Goal: Task Accomplishment & Management: Use online tool/utility

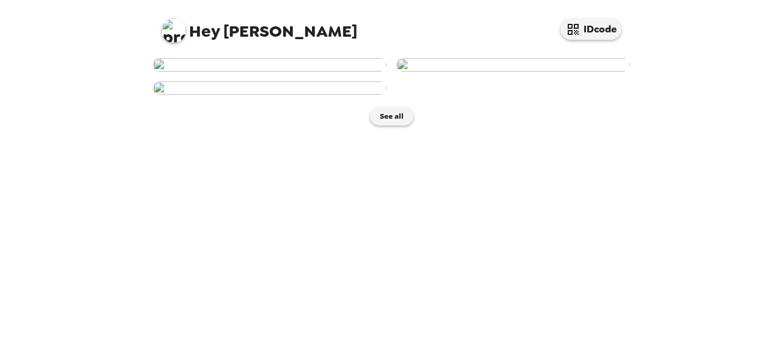
click at [289, 72] on img at bounding box center [270, 64] width 234 height 13
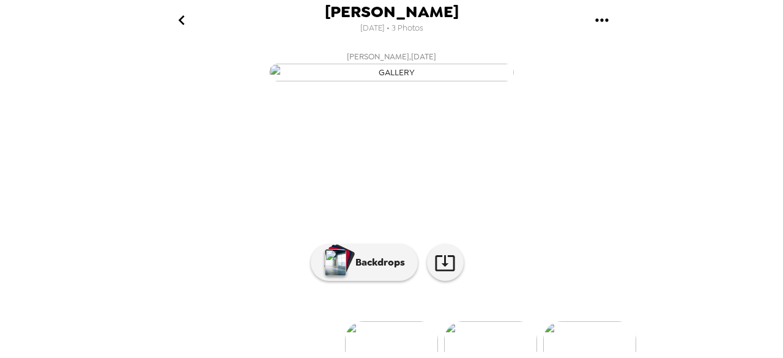
scroll to position [171, 0]
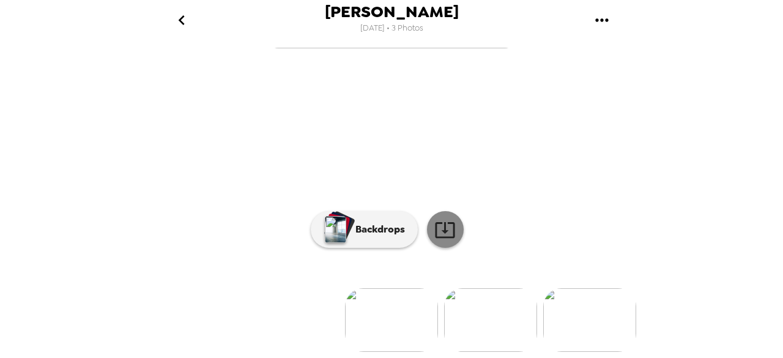
click at [440, 226] on icon at bounding box center [444, 229] width 21 height 21
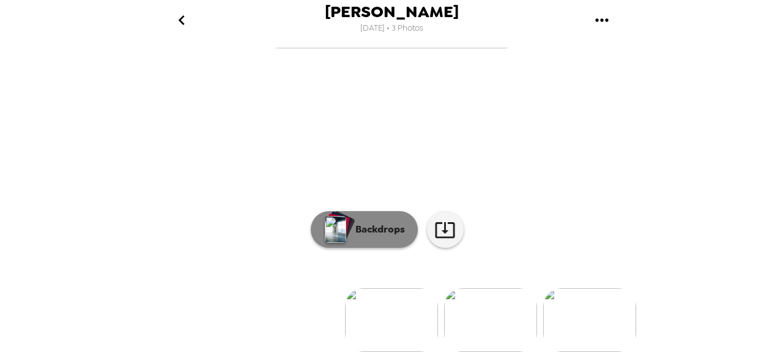
click at [370, 237] on p "Backdrops" at bounding box center [377, 229] width 56 height 15
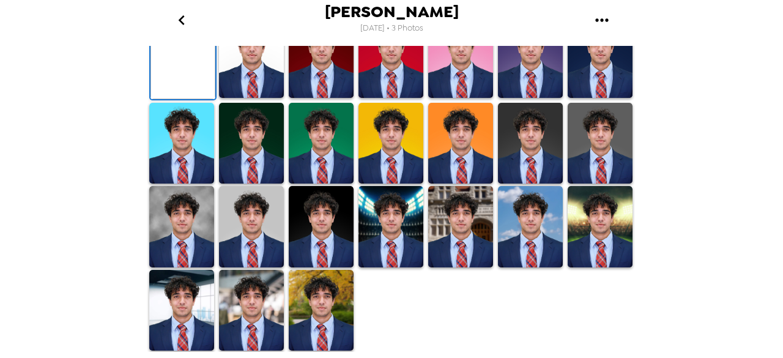
scroll to position [204, 0]
click at [567, 184] on img at bounding box center [599, 143] width 65 height 81
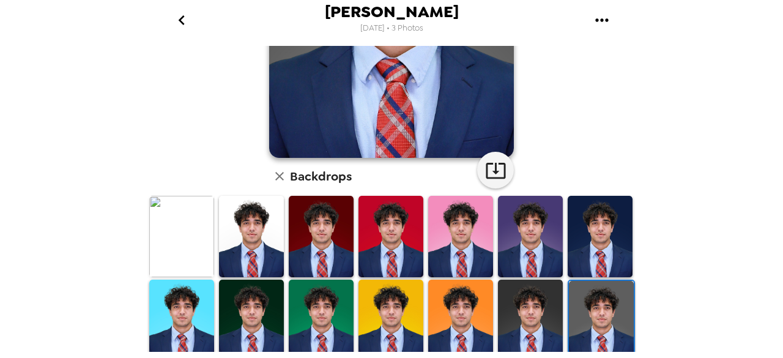
click at [259, 227] on img at bounding box center [251, 236] width 65 height 81
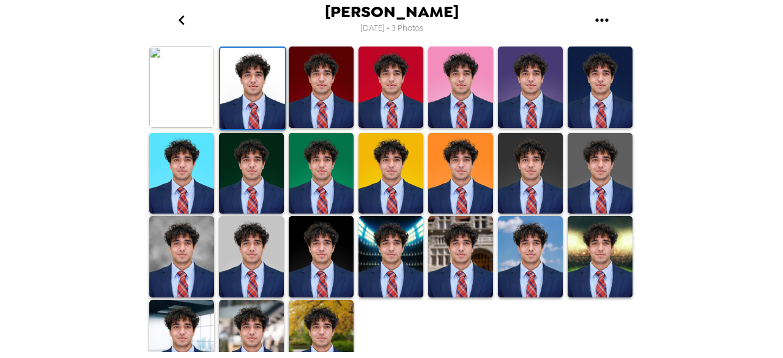
scroll to position [377, 0]
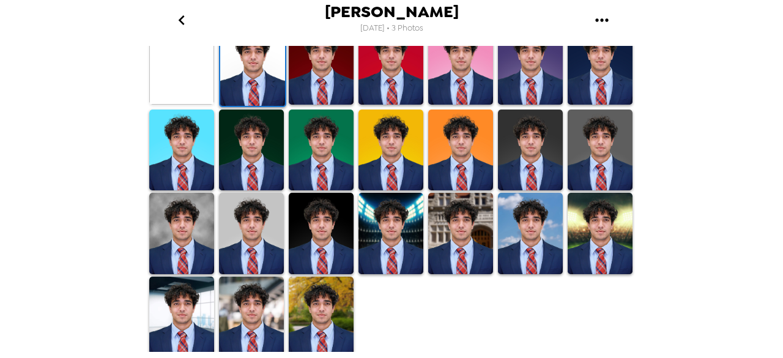
click at [194, 236] on img at bounding box center [181, 233] width 65 height 81
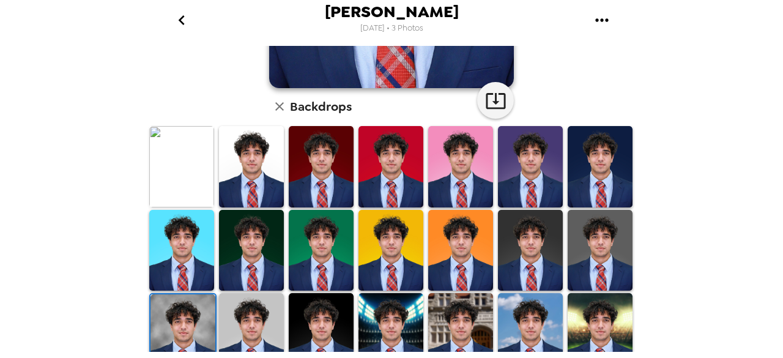
scroll to position [283, 0]
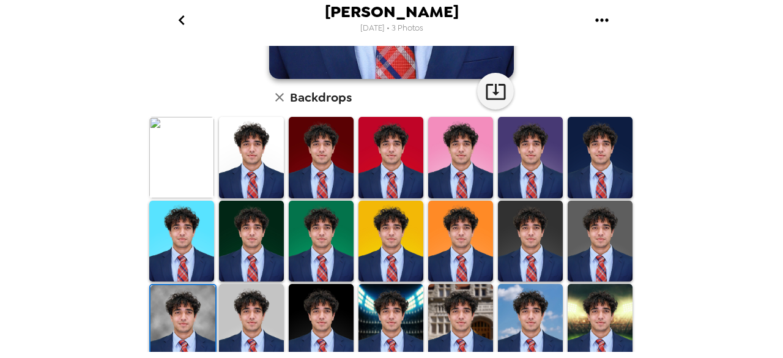
click at [281, 304] on div at bounding box center [251, 325] width 70 height 86
click at [270, 304] on img at bounding box center [251, 324] width 65 height 81
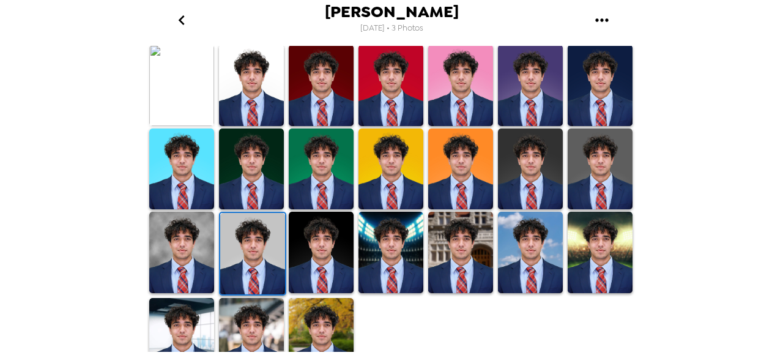
scroll to position [358, 0]
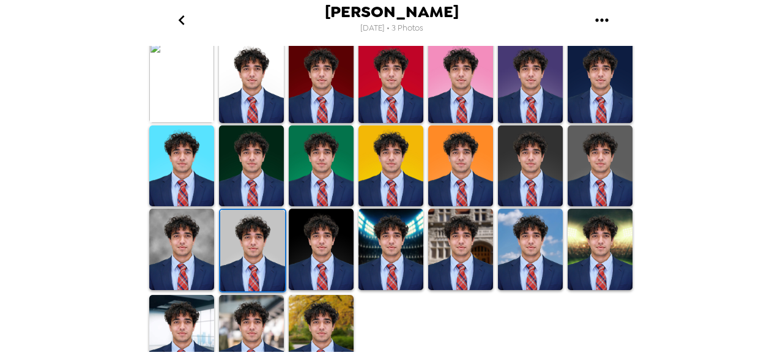
click at [573, 242] on img at bounding box center [599, 248] width 65 height 81
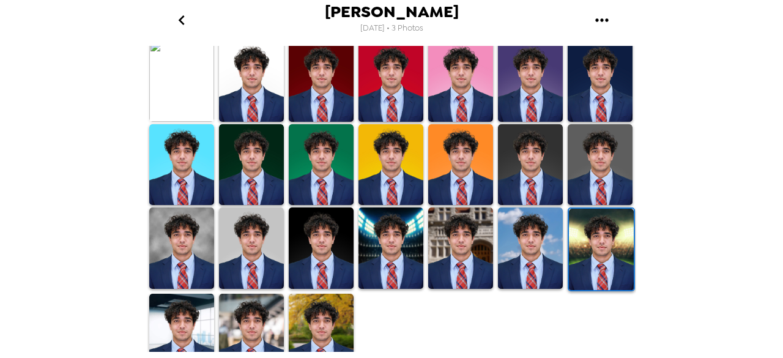
scroll to position [377, 0]
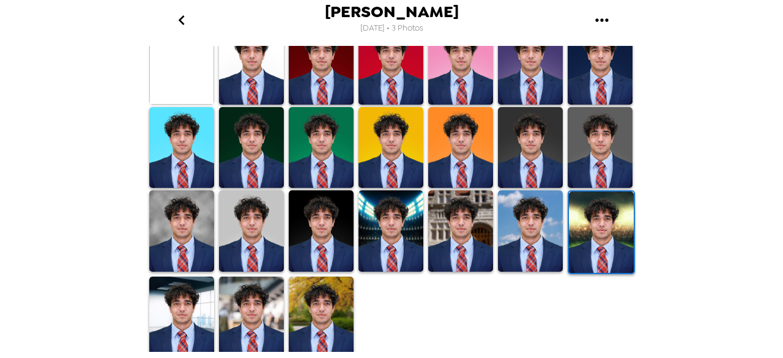
click at [182, 325] on img at bounding box center [181, 316] width 65 height 81
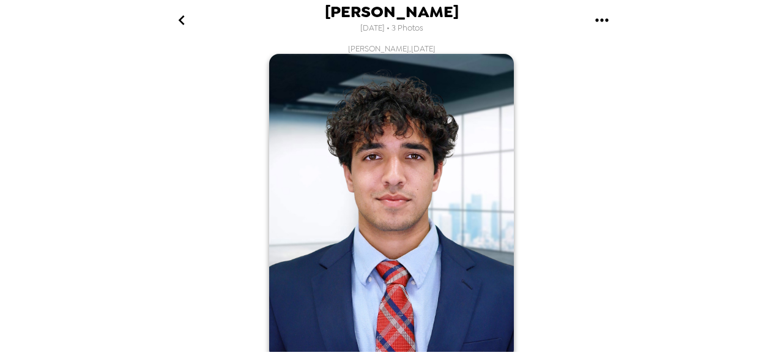
scroll to position [0, 0]
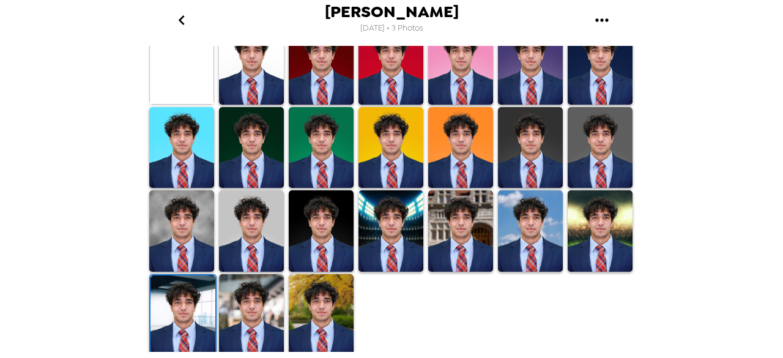
click at [240, 317] on img at bounding box center [251, 314] width 65 height 81
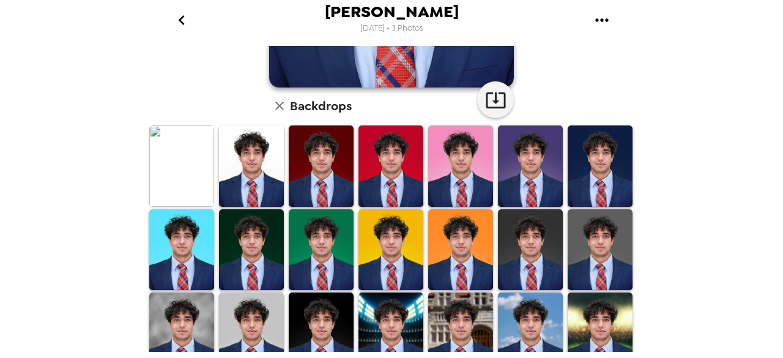
scroll to position [276, 0]
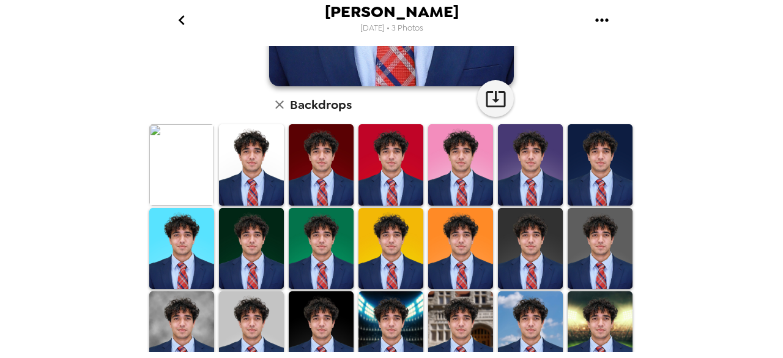
click at [590, 178] on img at bounding box center [599, 164] width 65 height 81
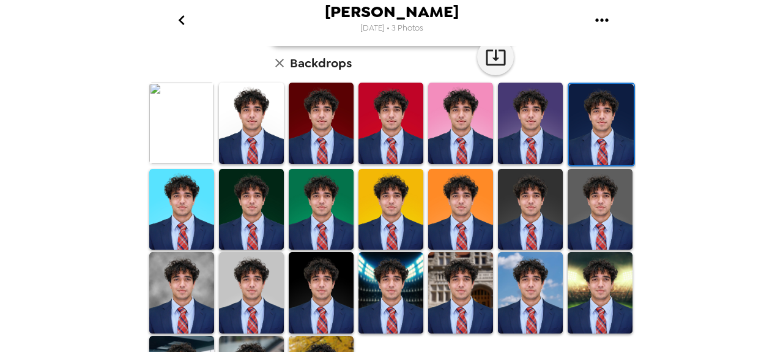
scroll to position [318, 0]
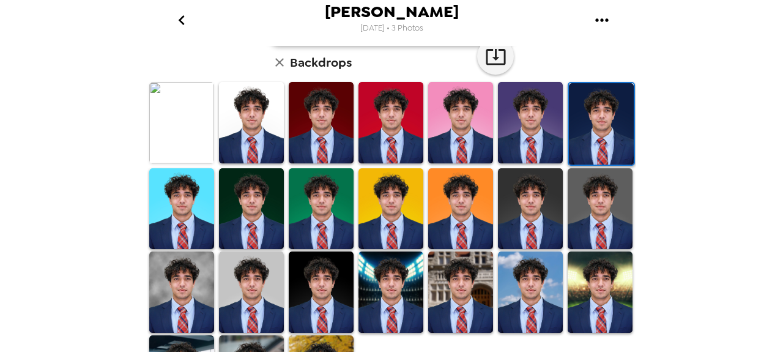
click at [380, 120] on img at bounding box center [390, 122] width 65 height 81
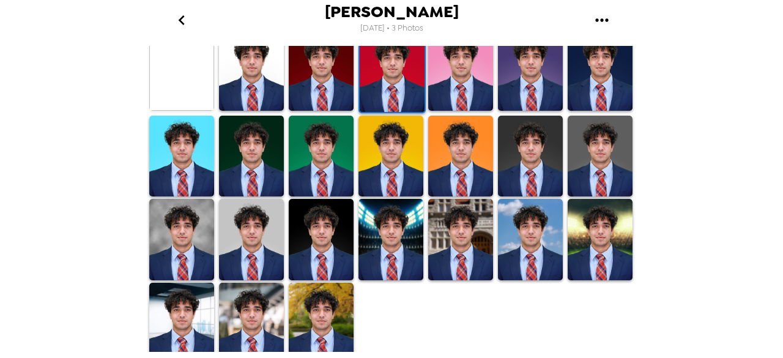
scroll to position [377, 0]
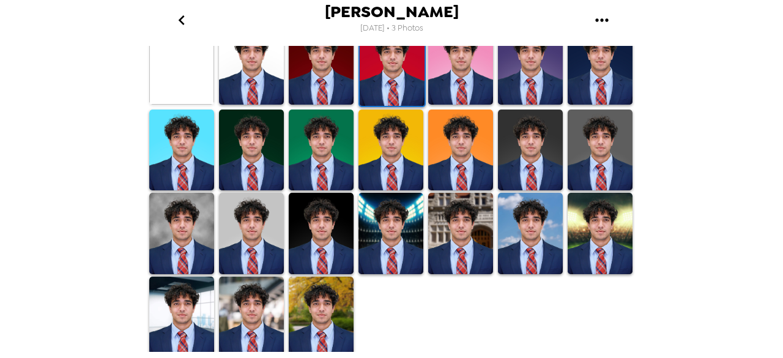
click at [520, 196] on img at bounding box center [530, 233] width 65 height 81
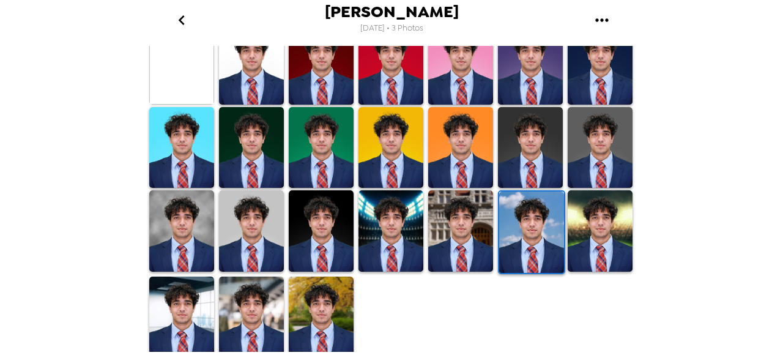
click at [191, 306] on img at bounding box center [181, 316] width 65 height 81
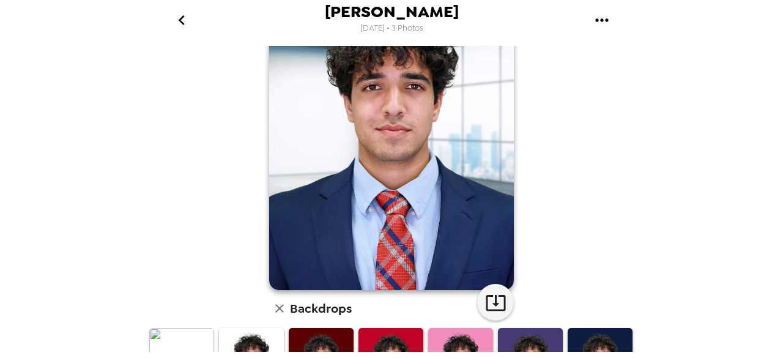
scroll to position [0, 0]
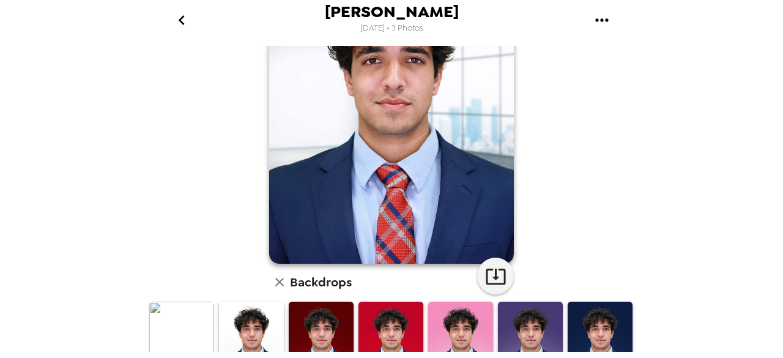
scroll to position [99, 0]
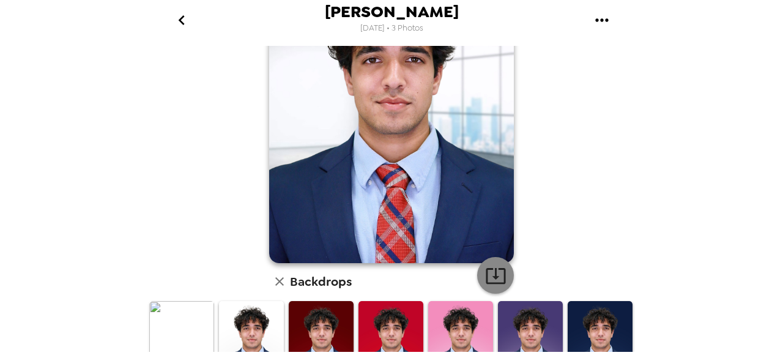
click at [504, 277] on button "button" at bounding box center [495, 275] width 37 height 37
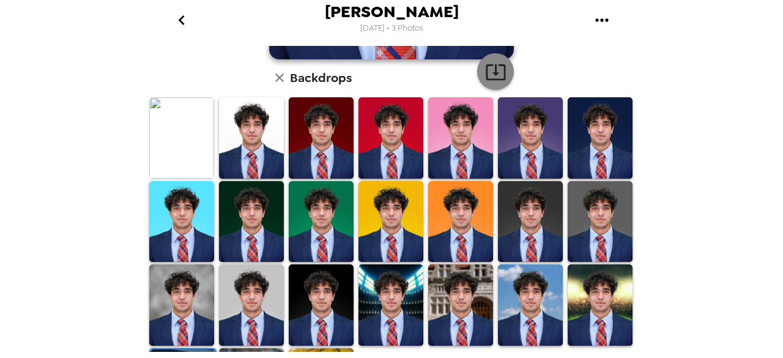
scroll to position [332, 0]
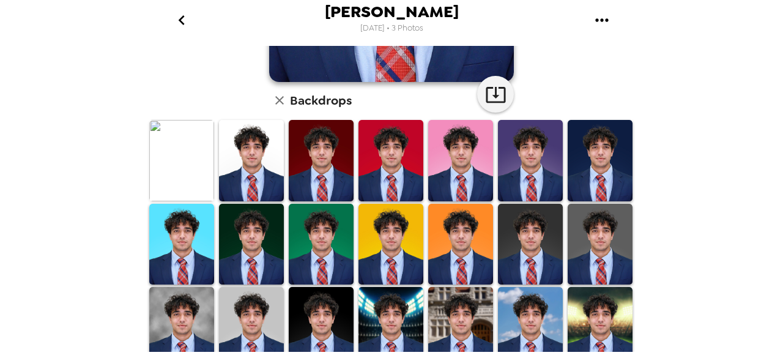
scroll to position [264, 0]
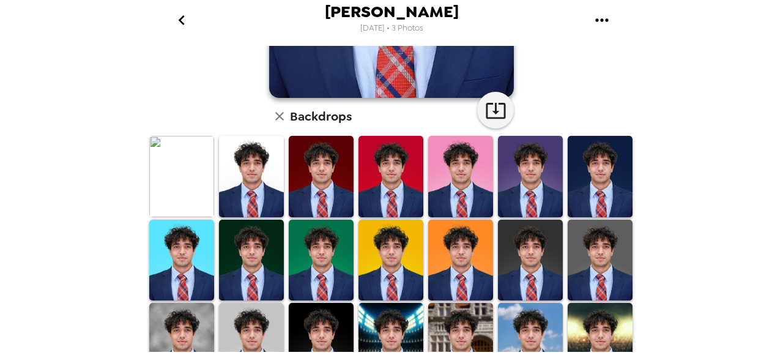
click at [260, 188] on img at bounding box center [251, 176] width 65 height 81
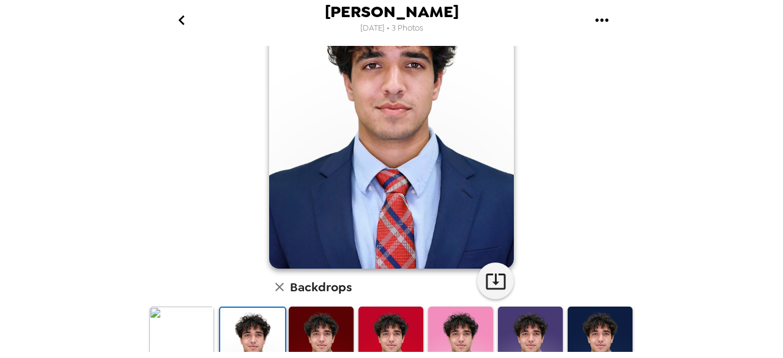
scroll to position [95, 0]
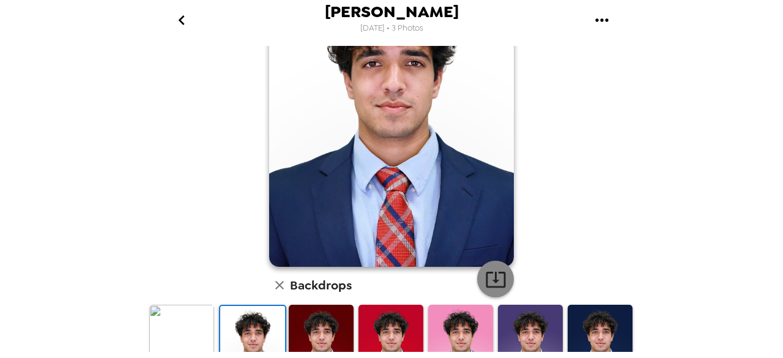
click at [488, 270] on icon "button" at bounding box center [495, 278] width 21 height 21
